Goal: Task Accomplishment & Management: Use online tool/utility

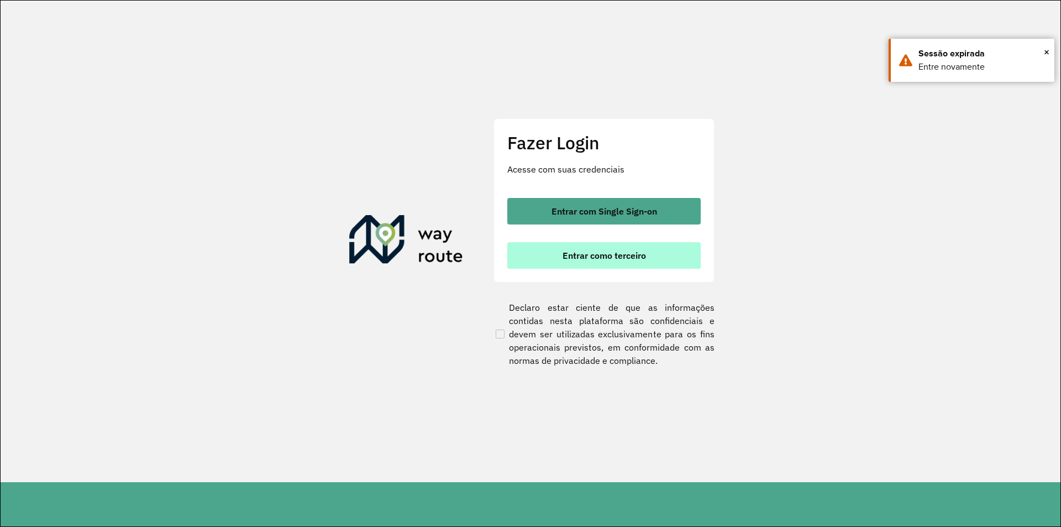
click at [599, 251] on span "Entrar como terceiro" at bounding box center [603, 255] width 83 height 9
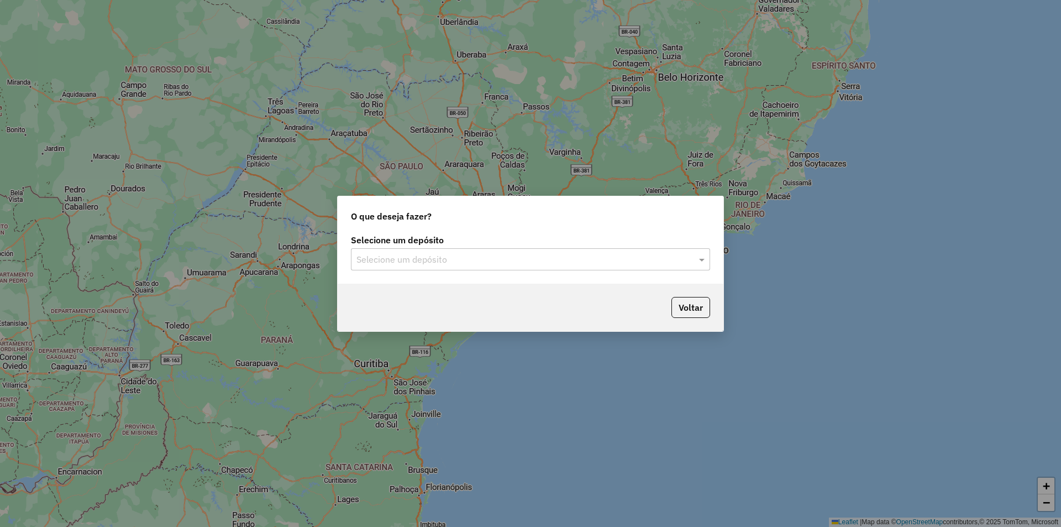
click at [535, 264] on input "text" at bounding box center [519, 259] width 326 height 13
click at [539, 293] on div "SAZ AR Tucuman" at bounding box center [530, 291] width 358 height 19
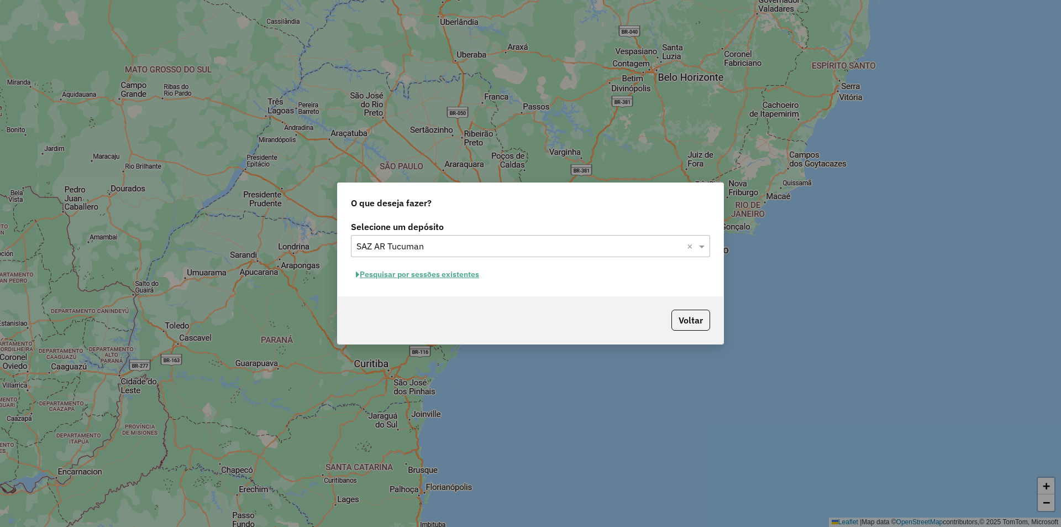
click at [451, 278] on button "Pesquisar por sessões existentes" at bounding box center [417, 274] width 133 height 17
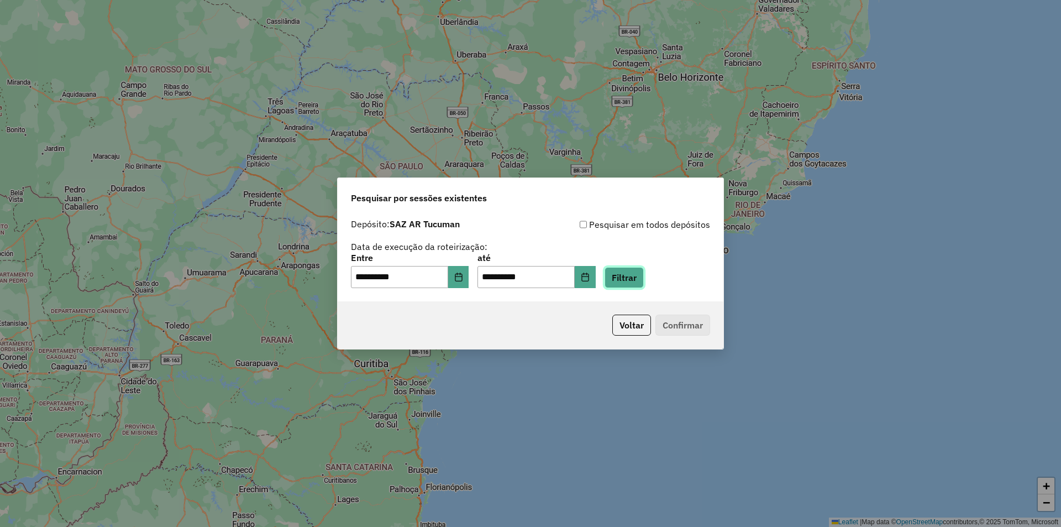
click at [644, 276] on button "Filtrar" at bounding box center [623, 277] width 39 height 21
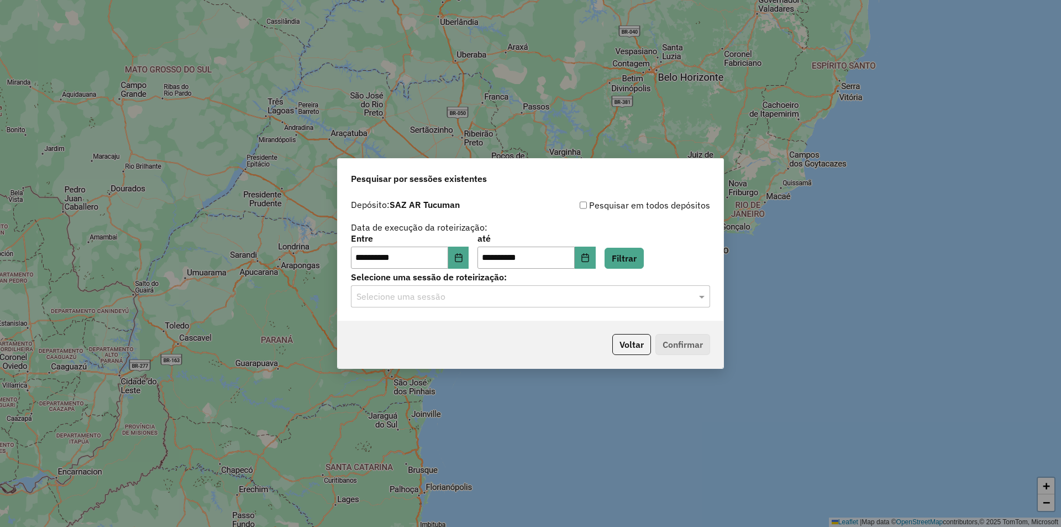
click at [494, 288] on div "Selecione uma sessão" at bounding box center [530, 296] width 359 height 22
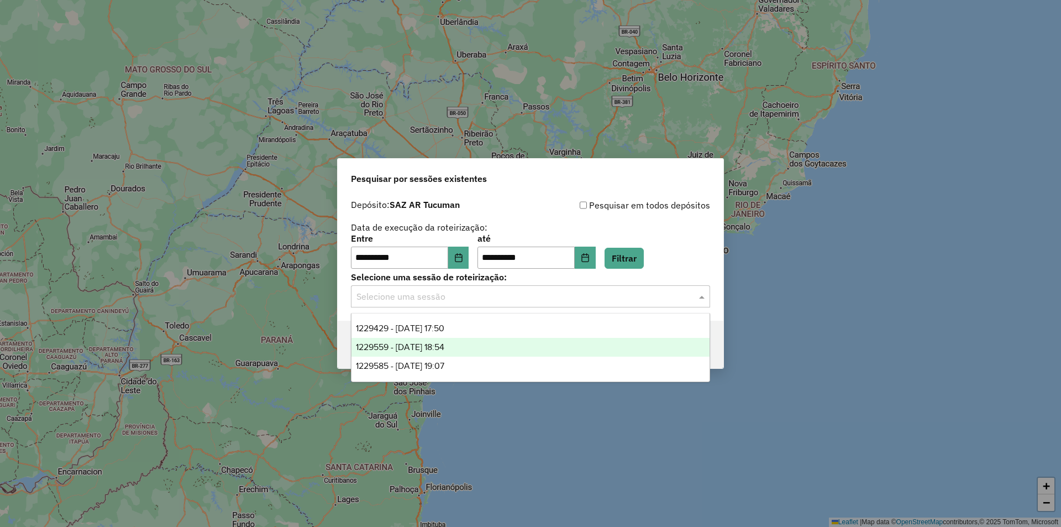
click at [444, 348] on span "1229559 - 14/08/2025 18:54" at bounding box center [400, 346] width 88 height 9
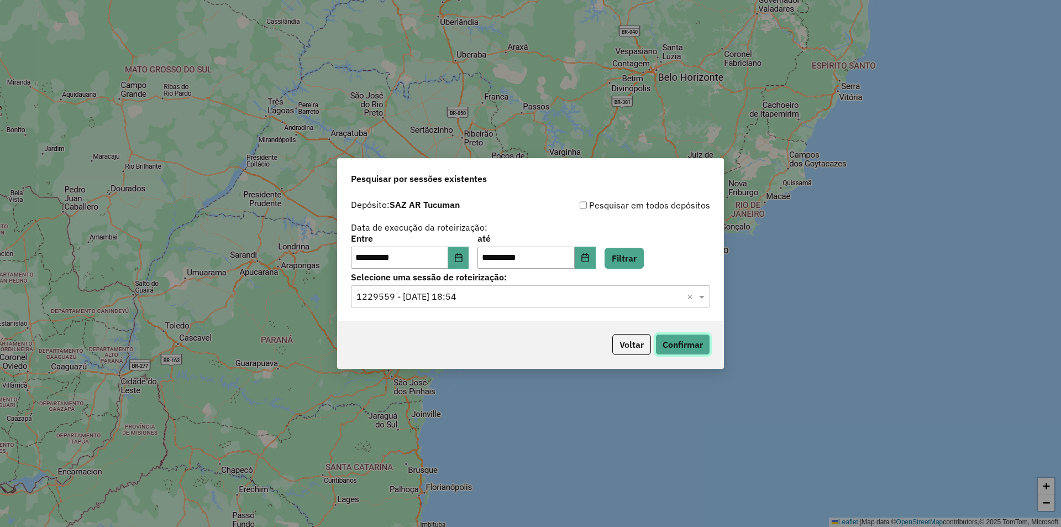
click at [684, 339] on button "Confirmar" at bounding box center [682, 344] width 55 height 21
click at [637, 284] on div "Selecione uma sessão de roteirização: Selecione uma sessão × 1229559 - 14/08/20…" at bounding box center [530, 290] width 359 height 34
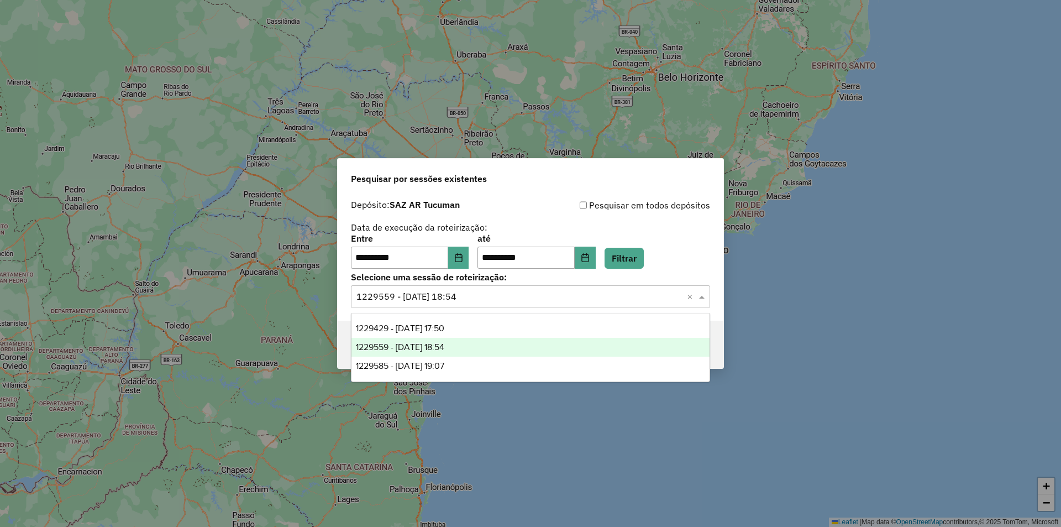
click at [636, 299] on input "text" at bounding box center [519, 296] width 326 height 13
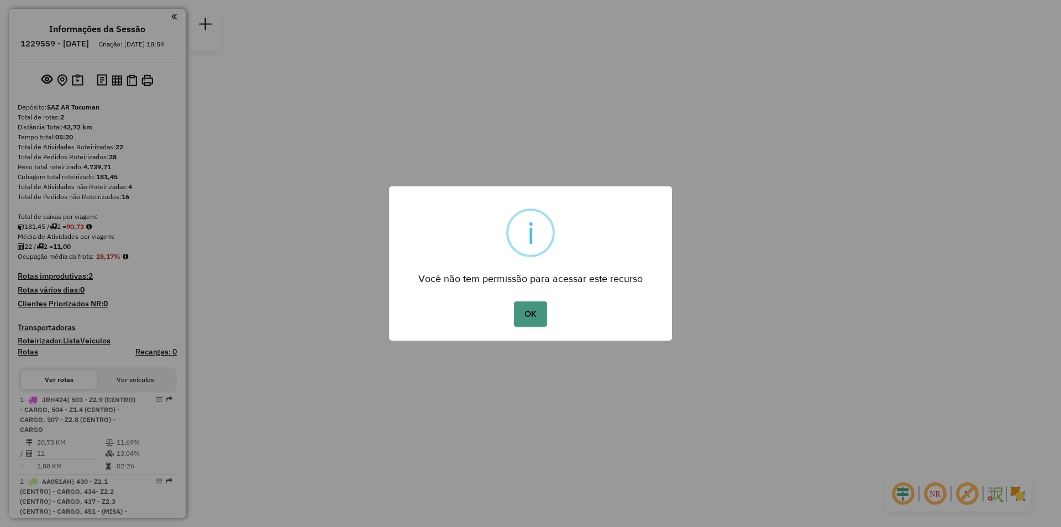
click at [543, 320] on button "OK" at bounding box center [530, 313] width 33 height 25
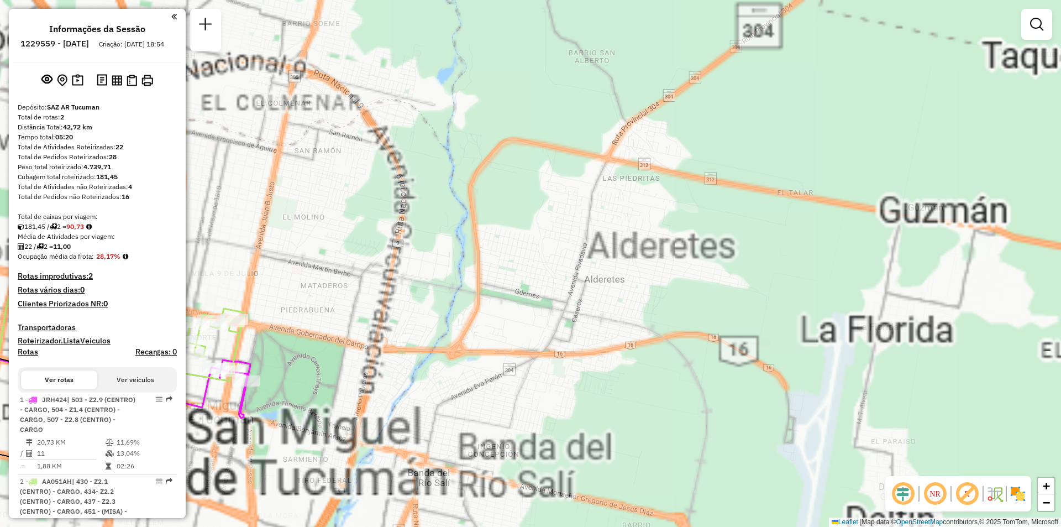
drag, startPoint x: 701, startPoint y: 189, endPoint x: 603, endPoint y: 215, distance: 100.6
click at [828, 100] on div "Janela de atendimento Grade de atendimento Capacidade Transportadoras Veículos …" at bounding box center [530, 263] width 1061 height 527
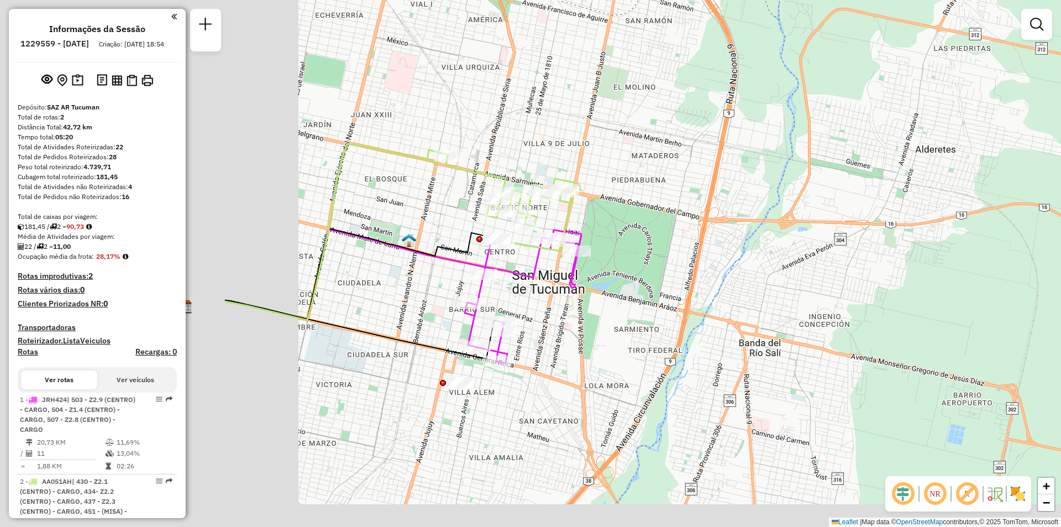
drag, startPoint x: 335, startPoint y: 288, endPoint x: 696, endPoint y: 235, distance: 365.2
click at [743, 184] on div "Janela de atendimento Grade de atendimento Capacidade Transportadoras Veículos …" at bounding box center [530, 263] width 1061 height 527
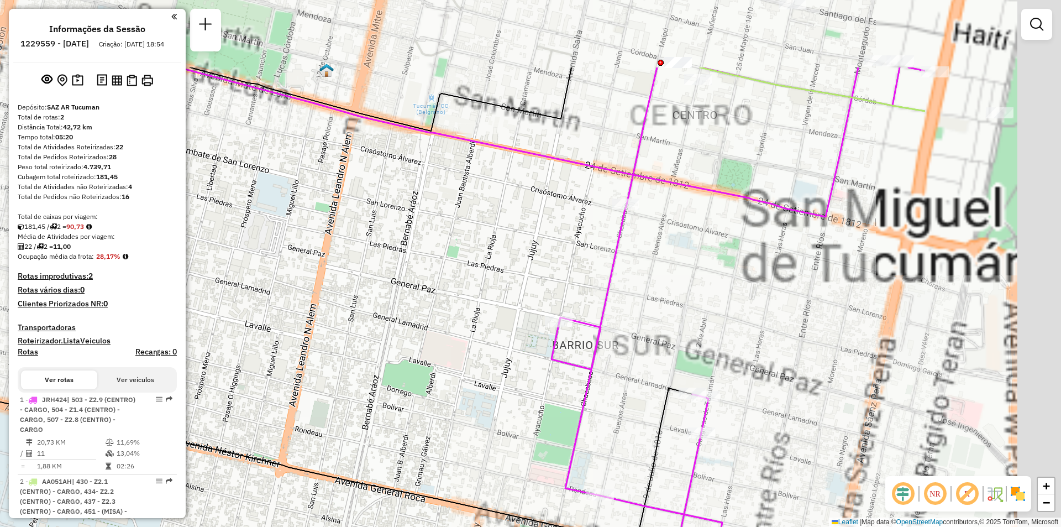
drag, startPoint x: 670, startPoint y: 393, endPoint x: 607, endPoint y: 423, distance: 70.2
click at [607, 423] on div "Janela de atendimento Grade de atendimento Capacidade Transportadoras Veículos …" at bounding box center [530, 263] width 1061 height 527
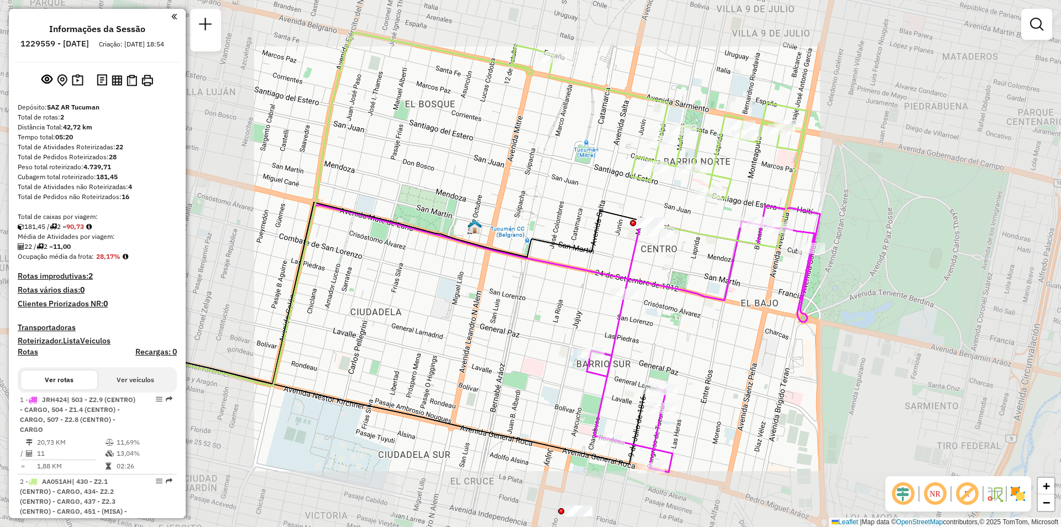
drag, startPoint x: 766, startPoint y: 327, endPoint x: 764, endPoint y: 338, distance: 11.4
click at [764, 338] on div "Janela de atendimento Grade de atendimento Capacidade Transportadoras Veículos …" at bounding box center [530, 263] width 1061 height 527
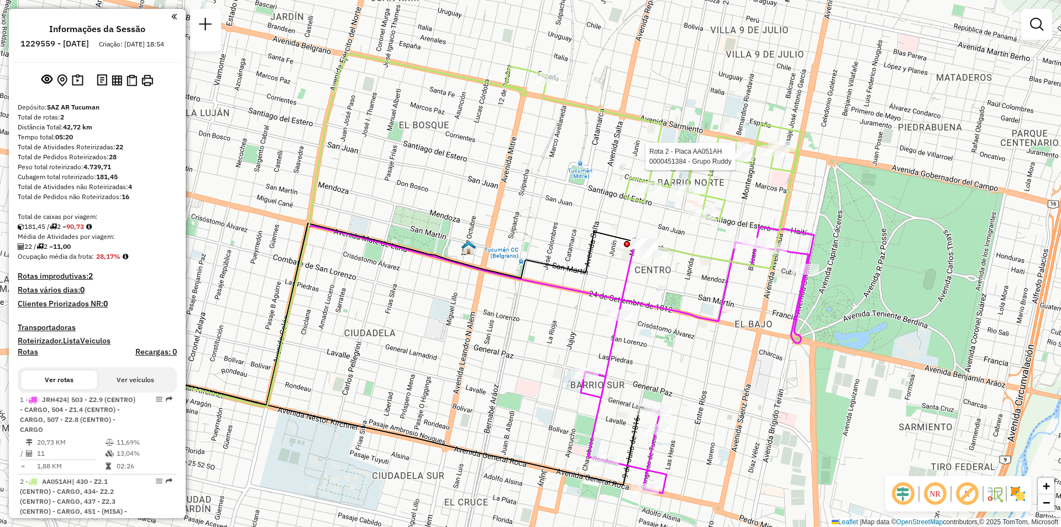
select select "**********"
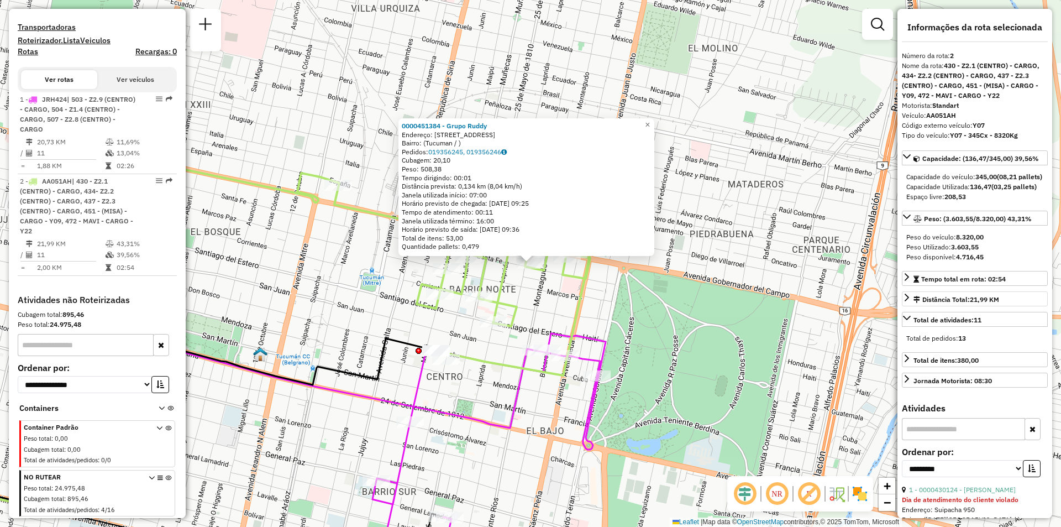
scroll to position [310, 0]
click at [591, 340] on icon at bounding box center [488, 456] width 233 height 246
